Goal: Task Accomplishment & Management: Use online tool/utility

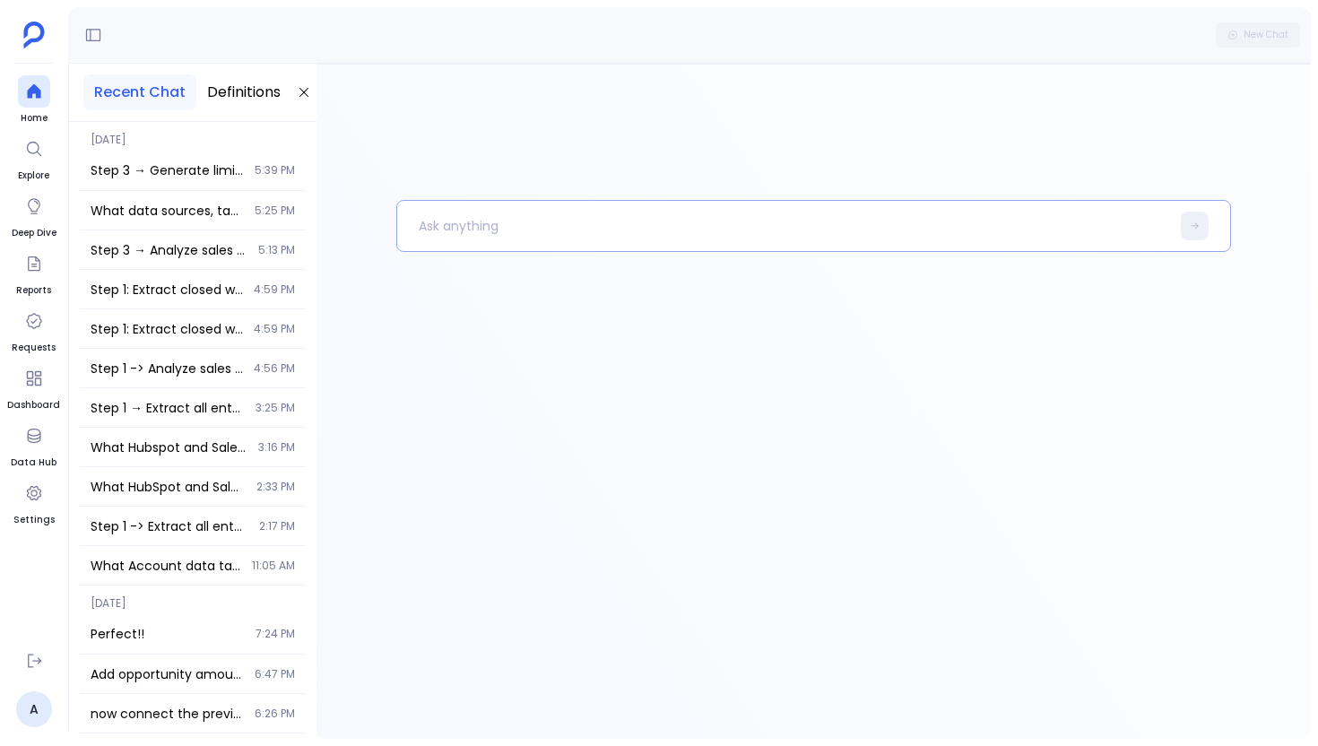
click at [498, 250] on div at bounding box center [813, 226] width 835 height 52
click at [499, 214] on p at bounding box center [783, 226] width 773 height 47
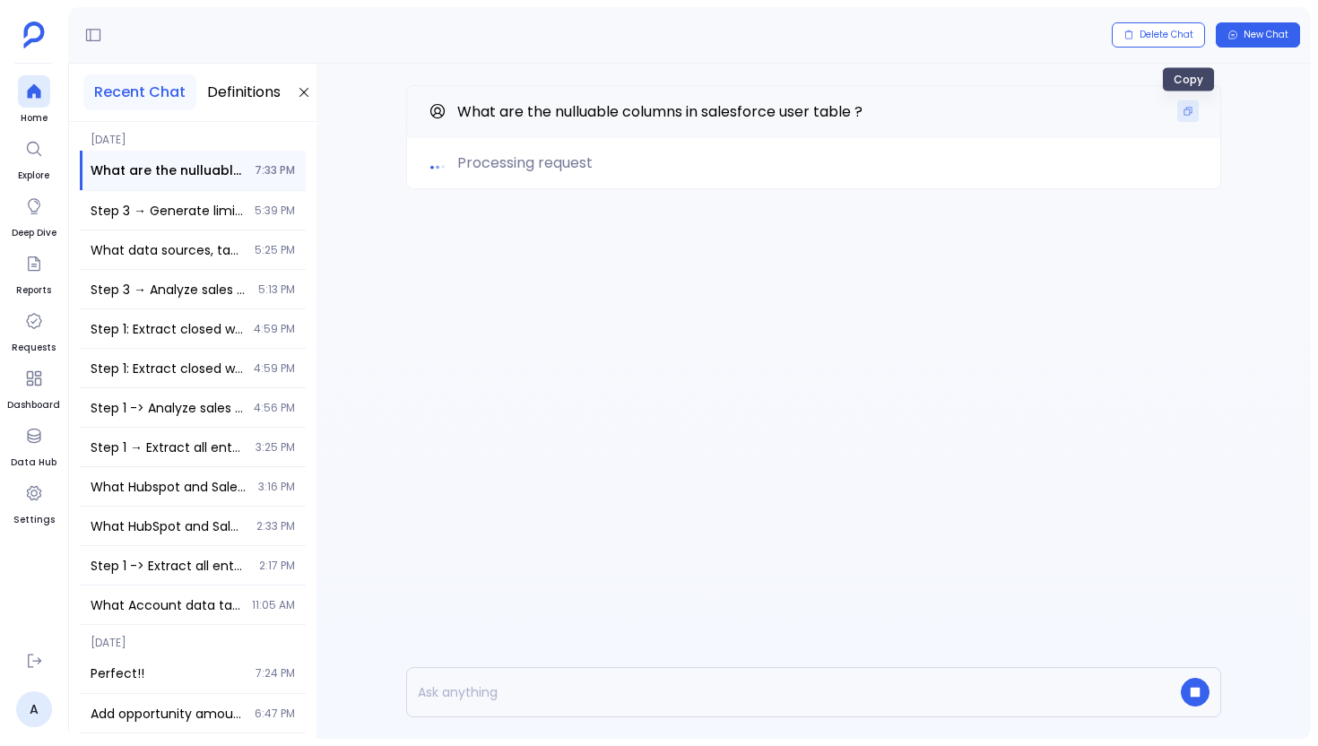
click at [1190, 113] on icon "Copy" at bounding box center [1188, 112] width 8 height 8
click at [1190, 116] on icon "Copy" at bounding box center [1187, 111] width 11 height 11
